Goal: Transaction & Acquisition: Obtain resource

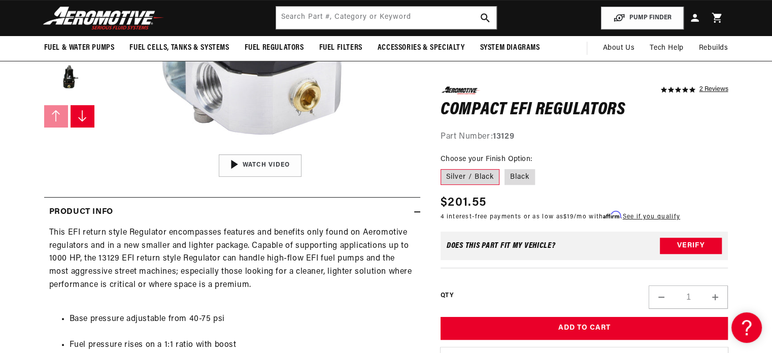
scroll to position [0, 1287]
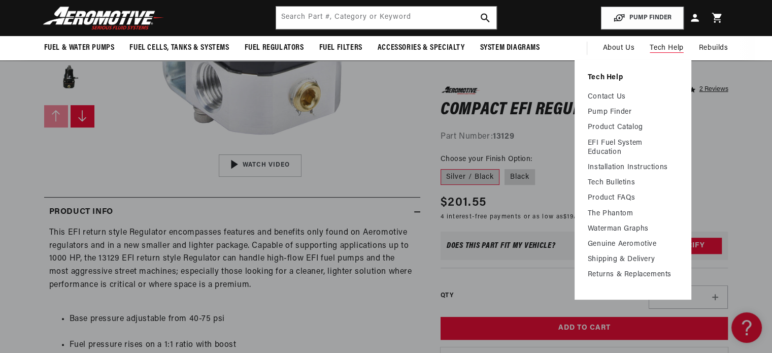
click at [676, 45] on span "Tech Help" at bounding box center [666, 48] width 33 height 11
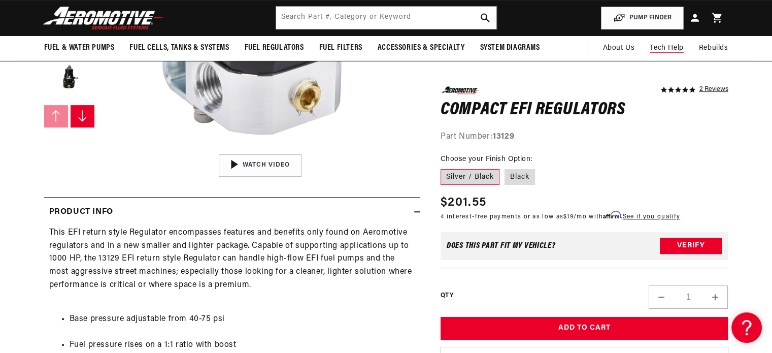
click at [664, 50] on span "Tech Help" at bounding box center [666, 48] width 33 height 11
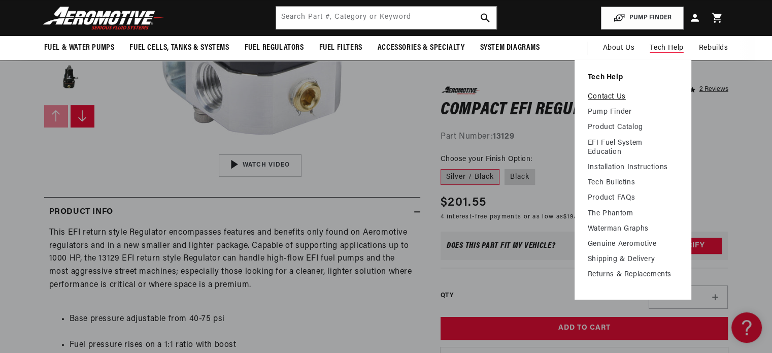
scroll to position [0, 1931]
click at [609, 97] on link "Contact Us" at bounding box center [633, 96] width 90 height 9
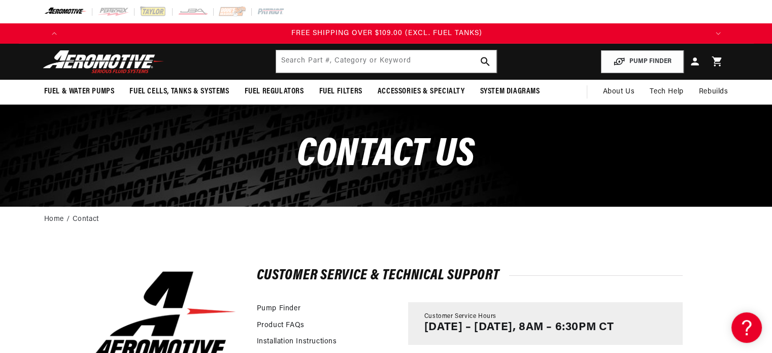
scroll to position [0, 1931]
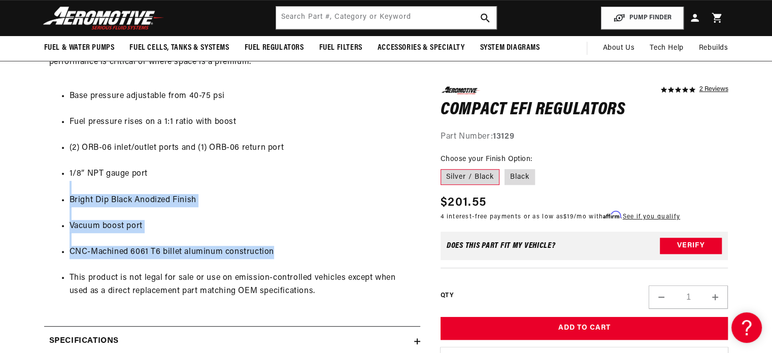
drag, startPoint x: 409, startPoint y: 252, endPoint x: 392, endPoint y: 171, distance: 83.0
click at [392, 171] on ul "Base pressure adjustable from 40-75 psi Fuel pressure rises on a 1:1 ratio with…" at bounding box center [232, 194] width 366 height 234
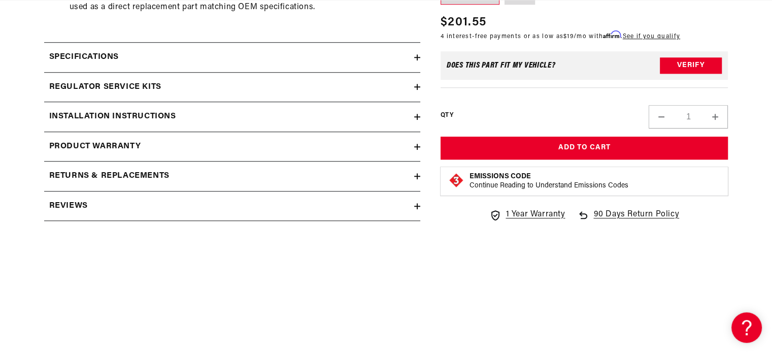
scroll to position [0, 644]
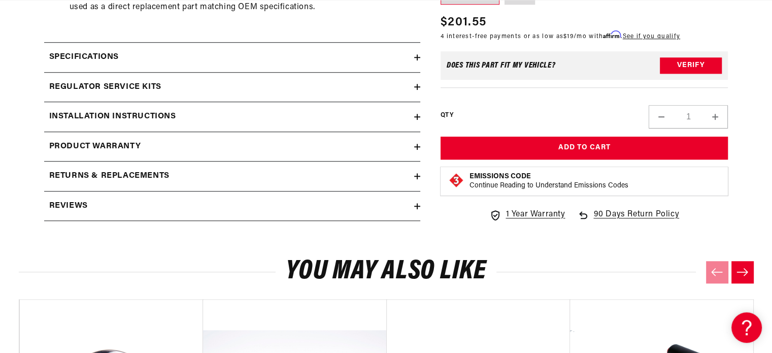
click at [376, 113] on div "Installation Instructions" at bounding box center [229, 116] width 370 height 13
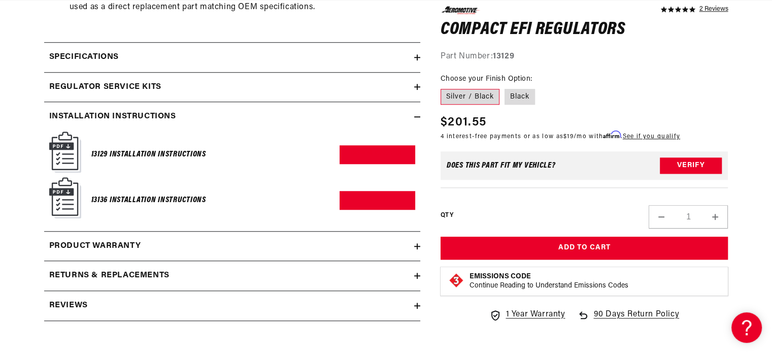
click at [180, 201] on h6 "13136 Installation Instructions" at bounding box center [148, 200] width 115 height 14
click at [363, 199] on link "Download PDF" at bounding box center [378, 200] width 76 height 19
